Goal: Find specific page/section

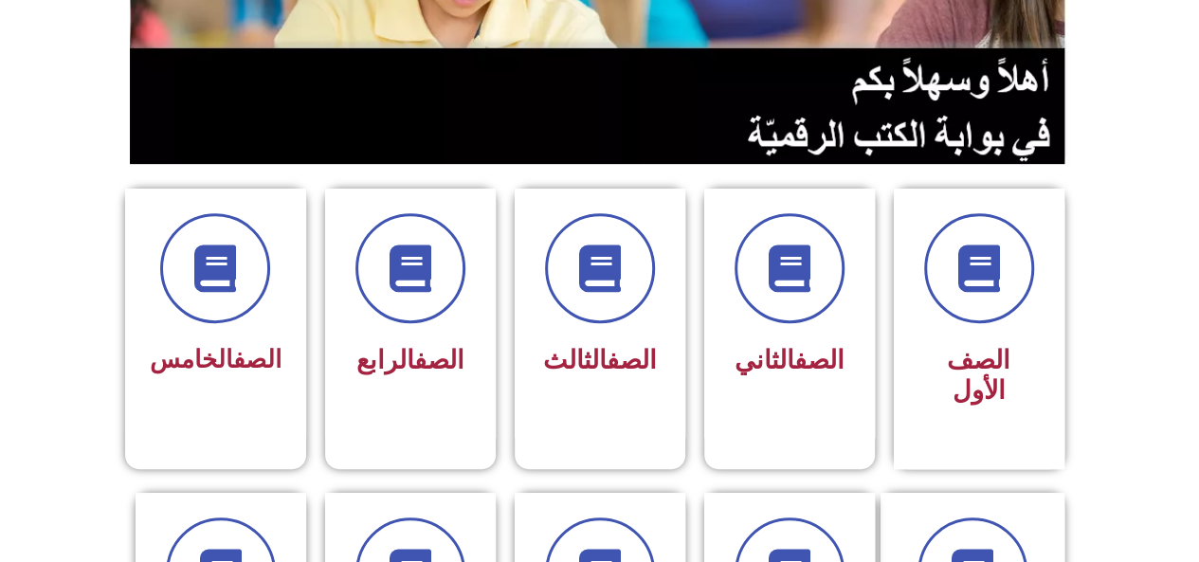
scroll to position [388, 0]
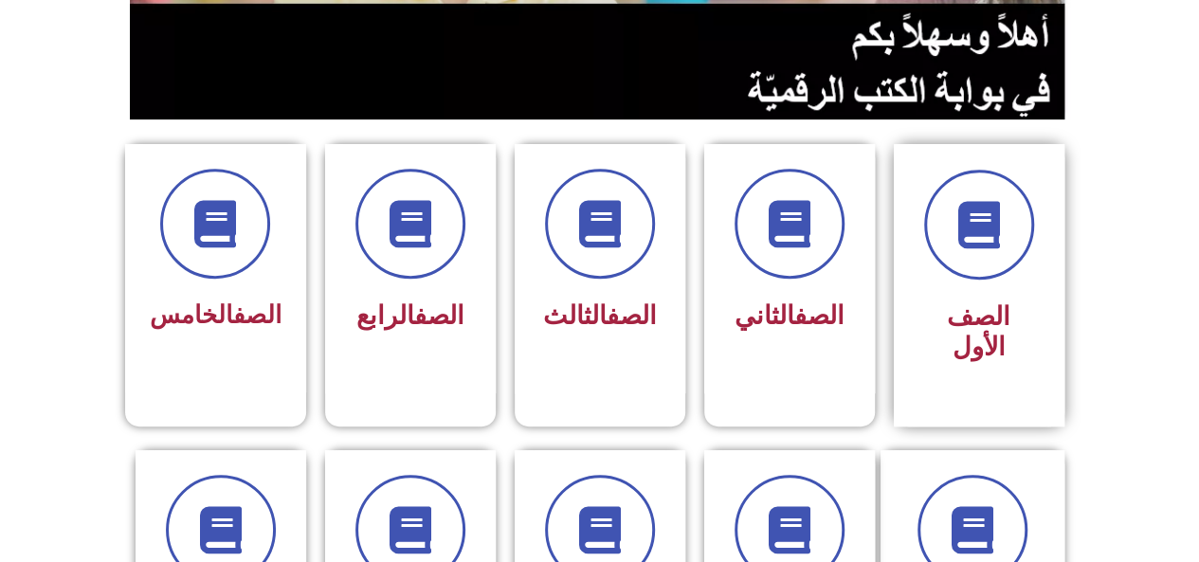
click at [947, 334] on div "الصف الأول" at bounding box center [978, 333] width 119 height 79
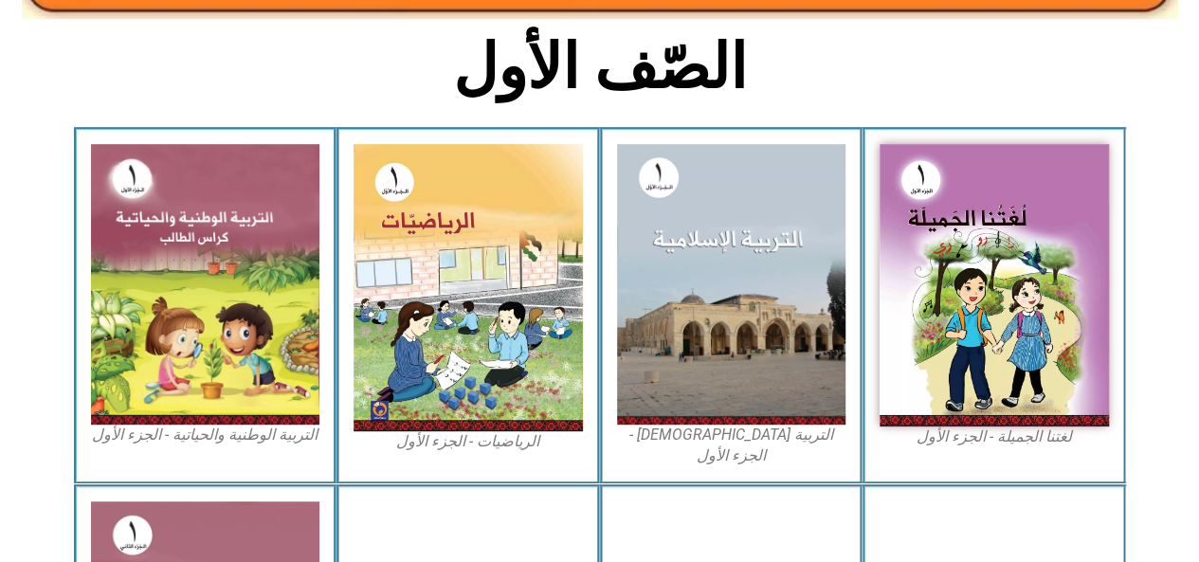
scroll to position [481, 0]
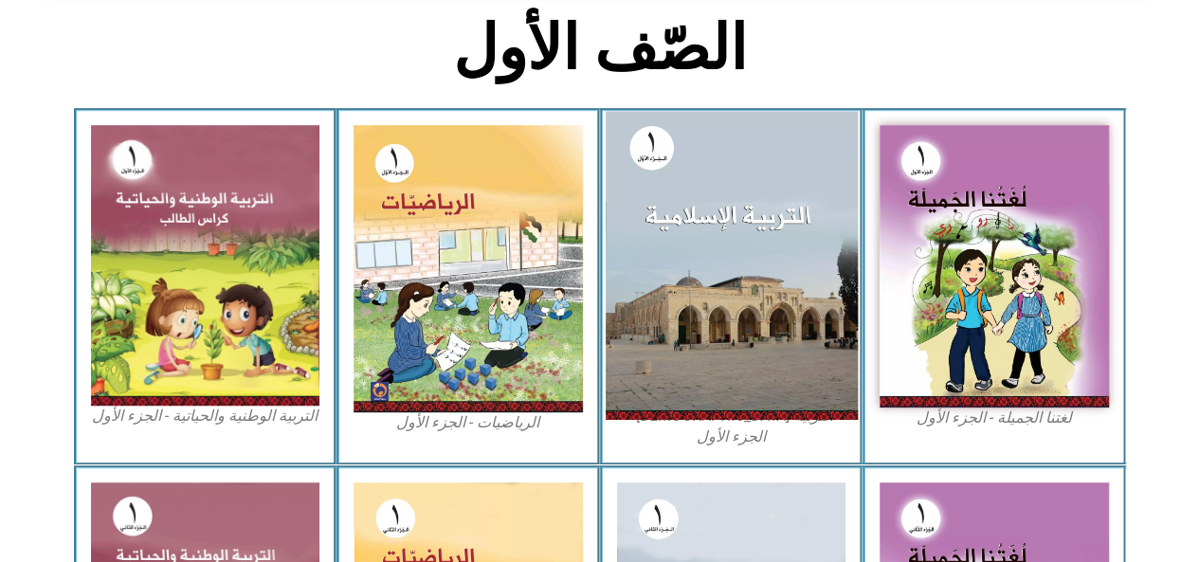
click at [759, 332] on img at bounding box center [731, 265] width 252 height 308
